Goal: Check status: Check status

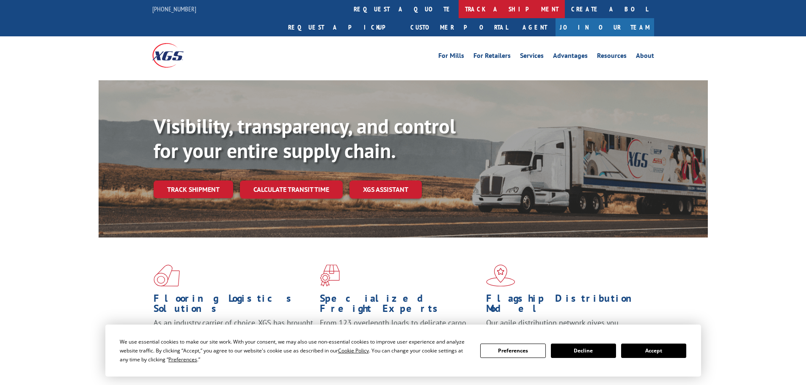
click at [458, 9] on link "track a shipment" at bounding box center [511, 9] width 106 height 18
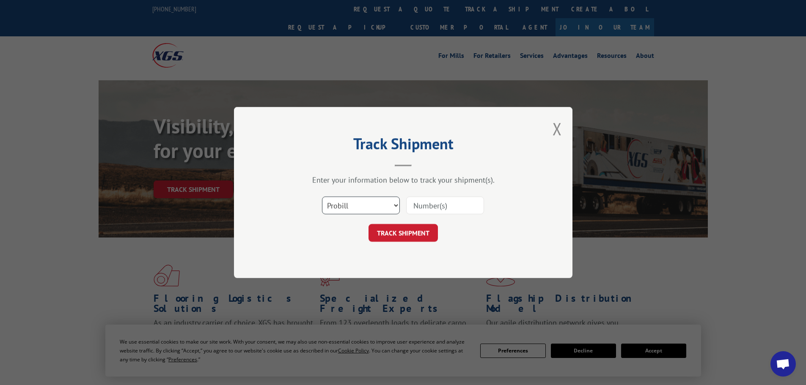
click at [358, 205] on select "Select category... Probill BOL PO" at bounding box center [361, 206] width 78 height 18
select select "po"
click at [322, 197] on select "Select category... Probill BOL PO" at bounding box center [361, 206] width 78 height 18
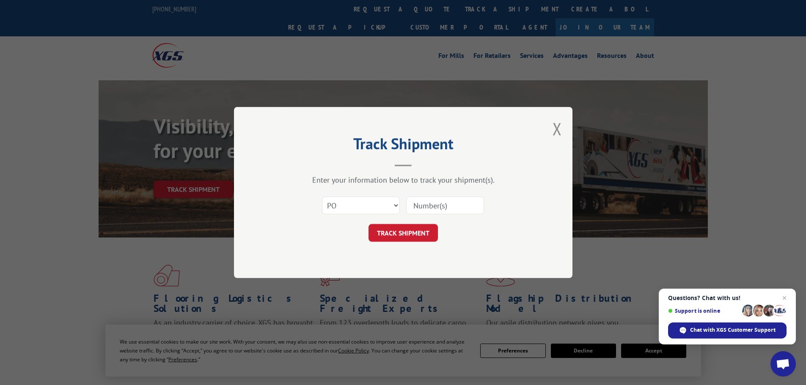
click at [421, 208] on input at bounding box center [445, 206] width 78 height 18
paste input "26531011"
type input "26531011"
click button "TRACK SHIPMENT" at bounding box center [402, 233] width 69 height 18
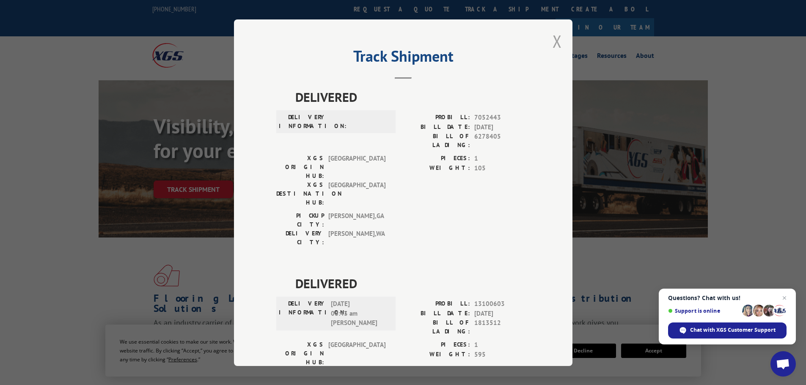
click at [556, 41] on button "Close modal" at bounding box center [556, 41] width 9 height 22
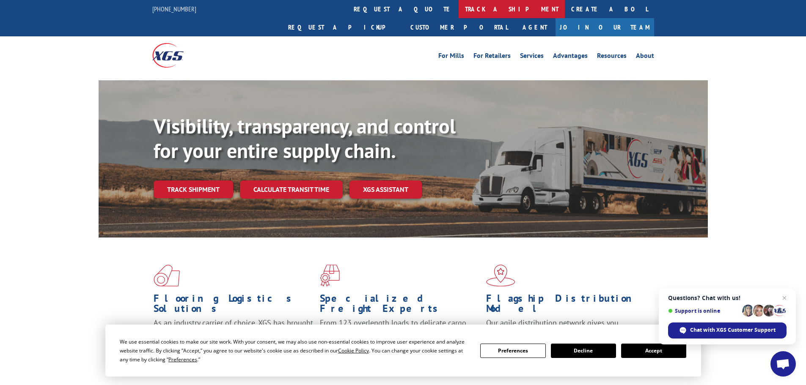
click at [458, 10] on link "track a shipment" at bounding box center [511, 9] width 106 height 18
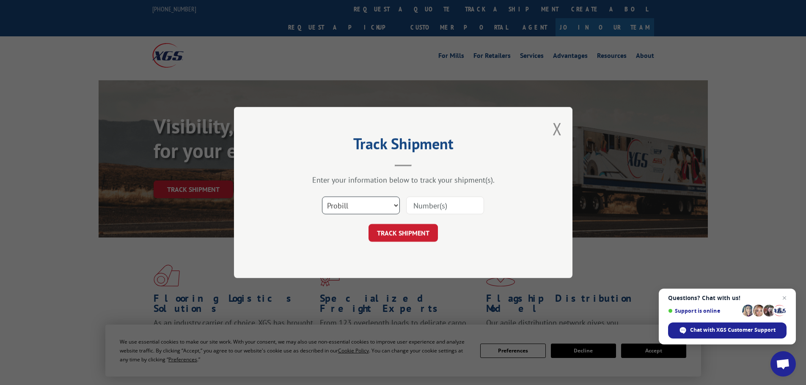
click at [356, 208] on select "Select category... Probill BOL PO" at bounding box center [361, 206] width 78 height 18
select select "po"
click at [322, 197] on select "Select category... Probill BOL PO" at bounding box center [361, 206] width 78 height 18
click at [438, 206] on input at bounding box center [445, 206] width 78 height 18
paste input "26530736"
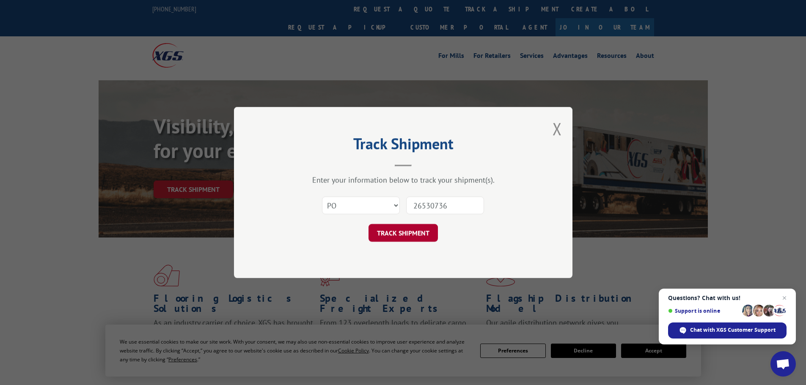
type input "26530736"
click at [409, 232] on button "TRACK SHIPMENT" at bounding box center [402, 233] width 69 height 18
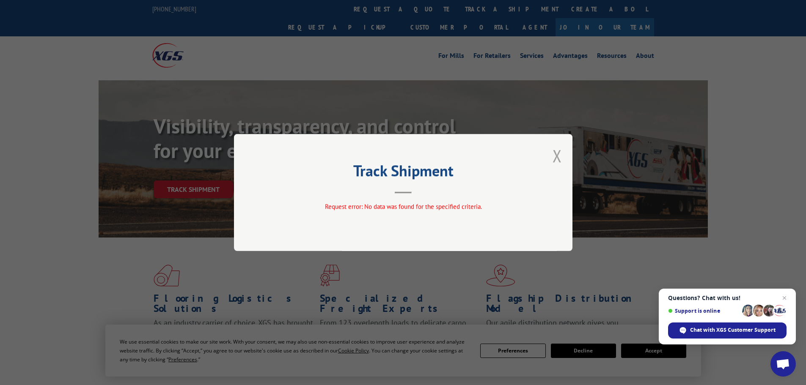
click at [555, 157] on button "Close modal" at bounding box center [556, 156] width 9 height 22
